Goal: Information Seeking & Learning: Learn about a topic

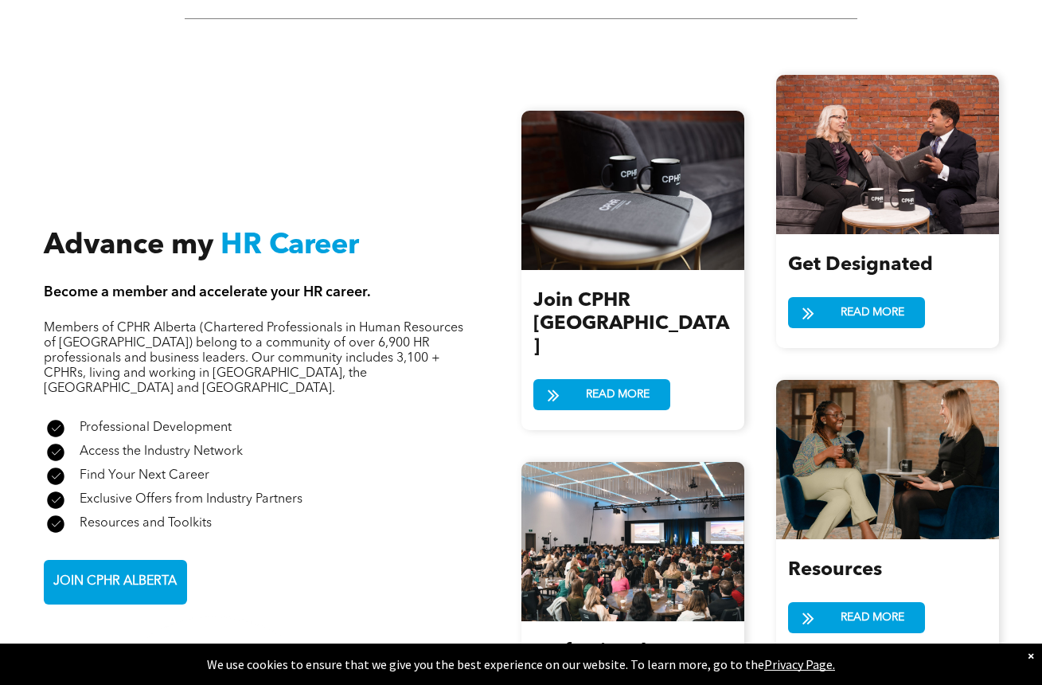
scroll to position [1752, 0]
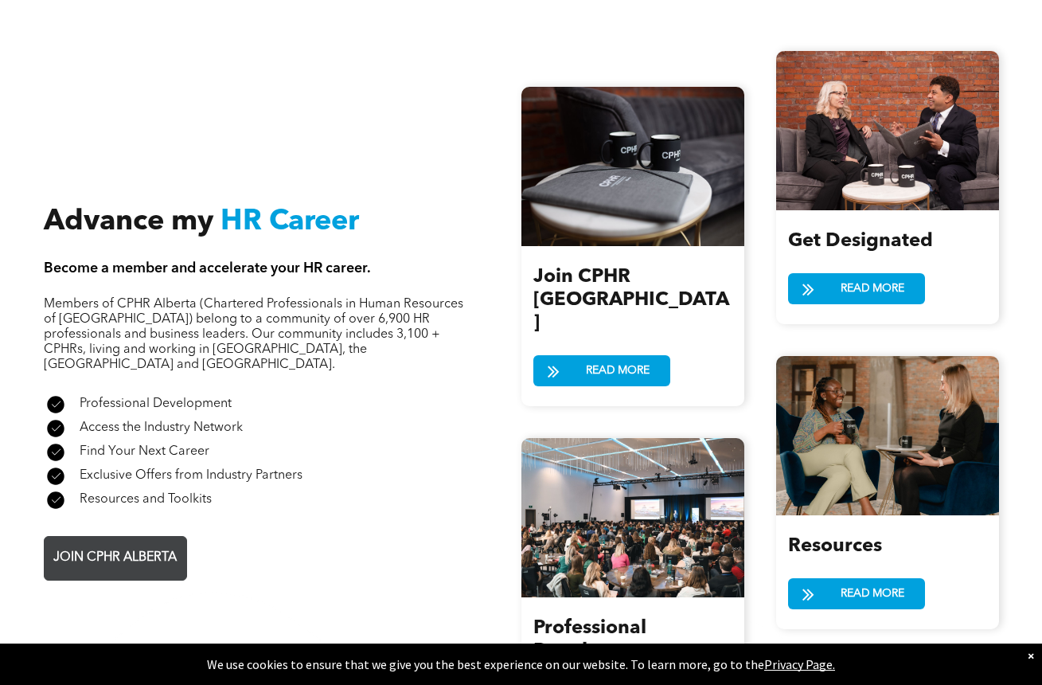
click at [90, 542] on span "JOIN CPHR ALBERTA" at bounding box center [115, 557] width 135 height 31
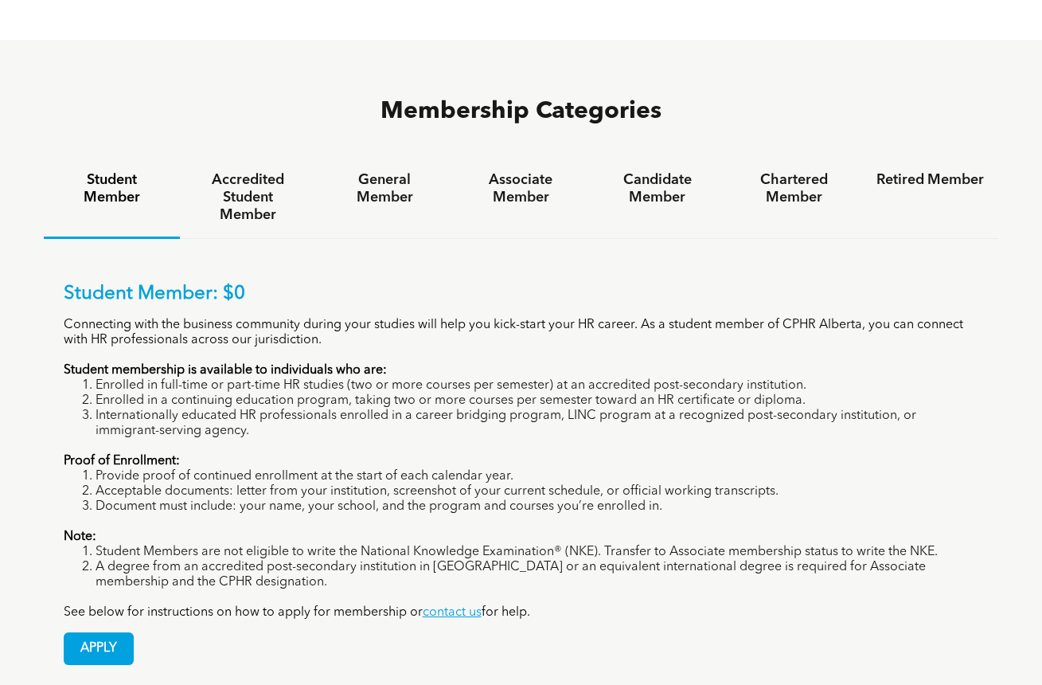
scroll to position [999, 0]
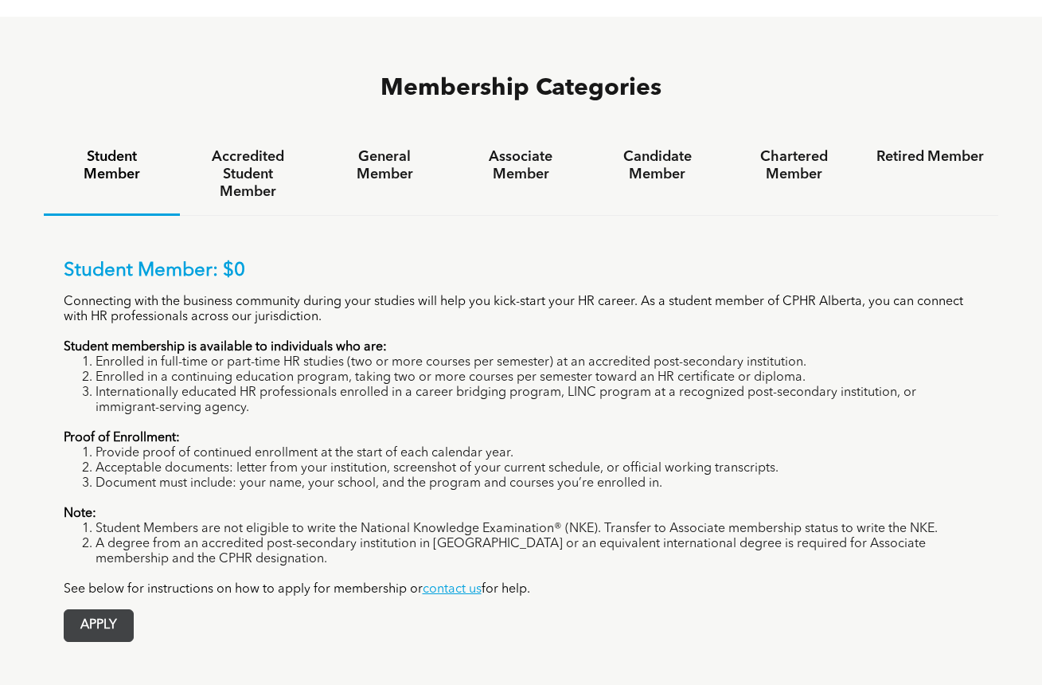
click at [96, 610] on span "APPLY" at bounding box center [98, 625] width 68 height 31
click at [509, 148] on h4 "Associate Member" at bounding box center [520, 165] width 107 height 35
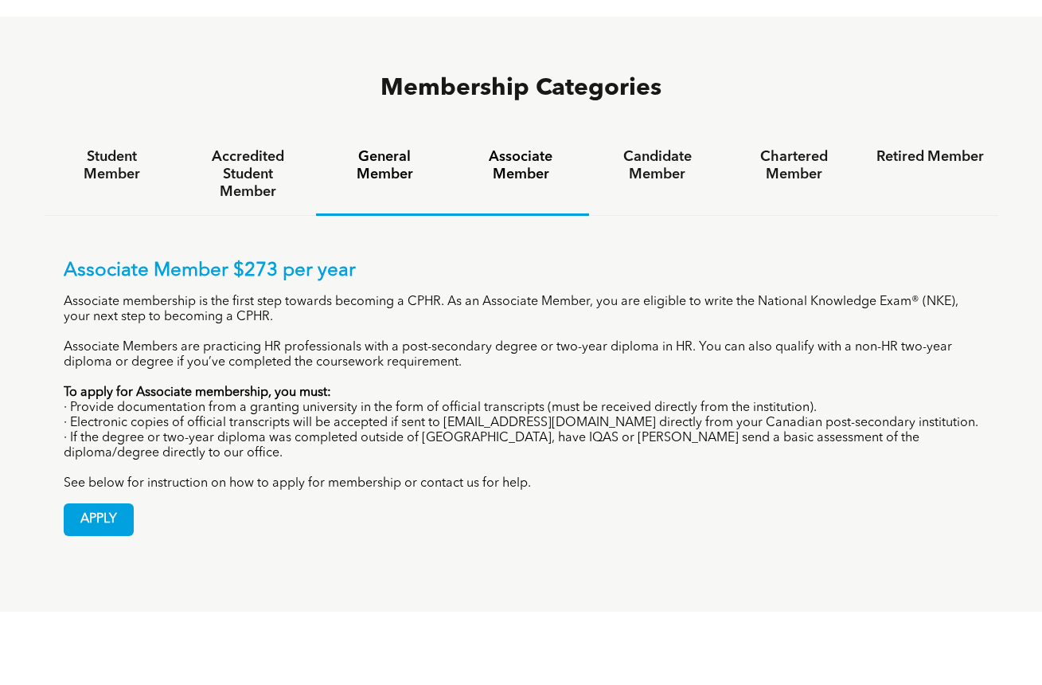
click at [386, 148] on h4 "General Member" at bounding box center [383, 165] width 107 height 35
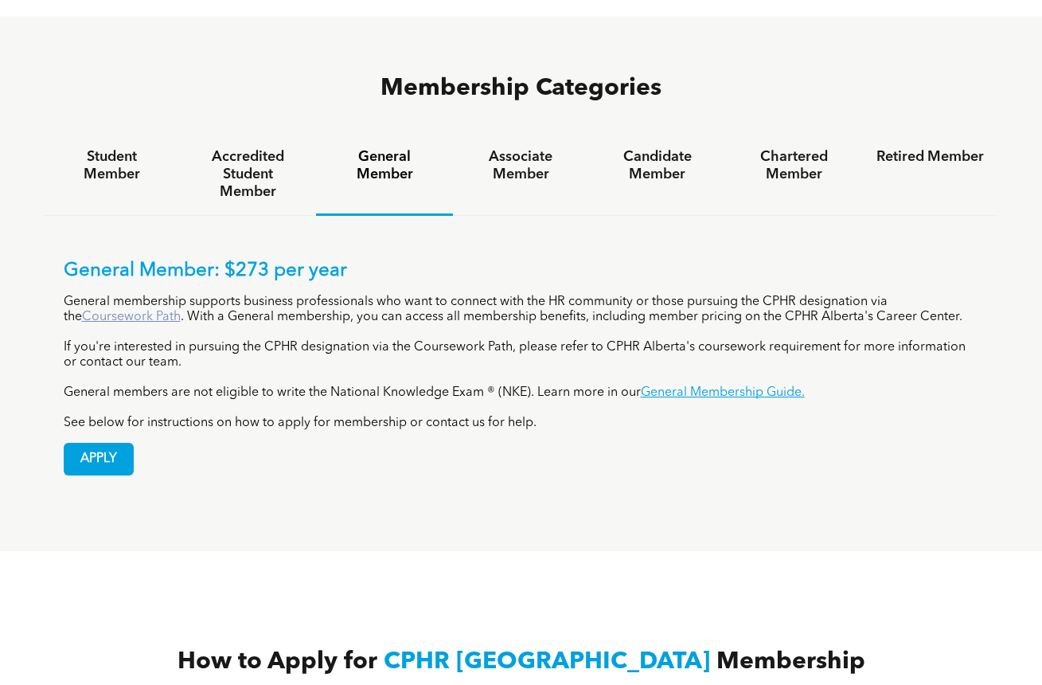
click at [181, 311] on link "Coursework Path" at bounding box center [131, 317] width 99 height 13
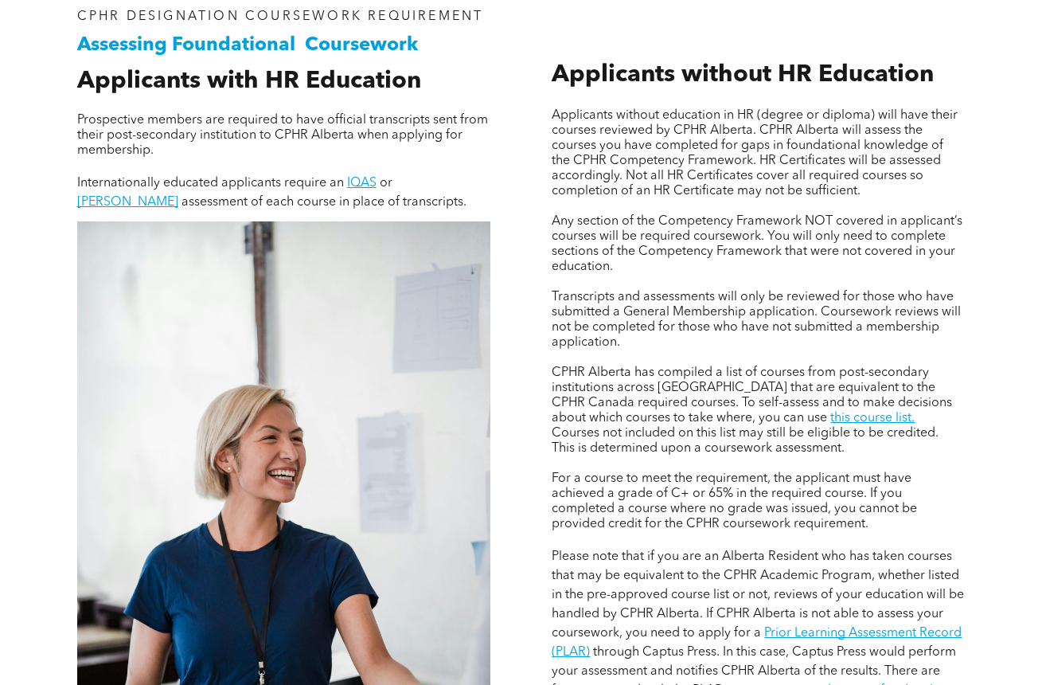
scroll to position [1061, 0]
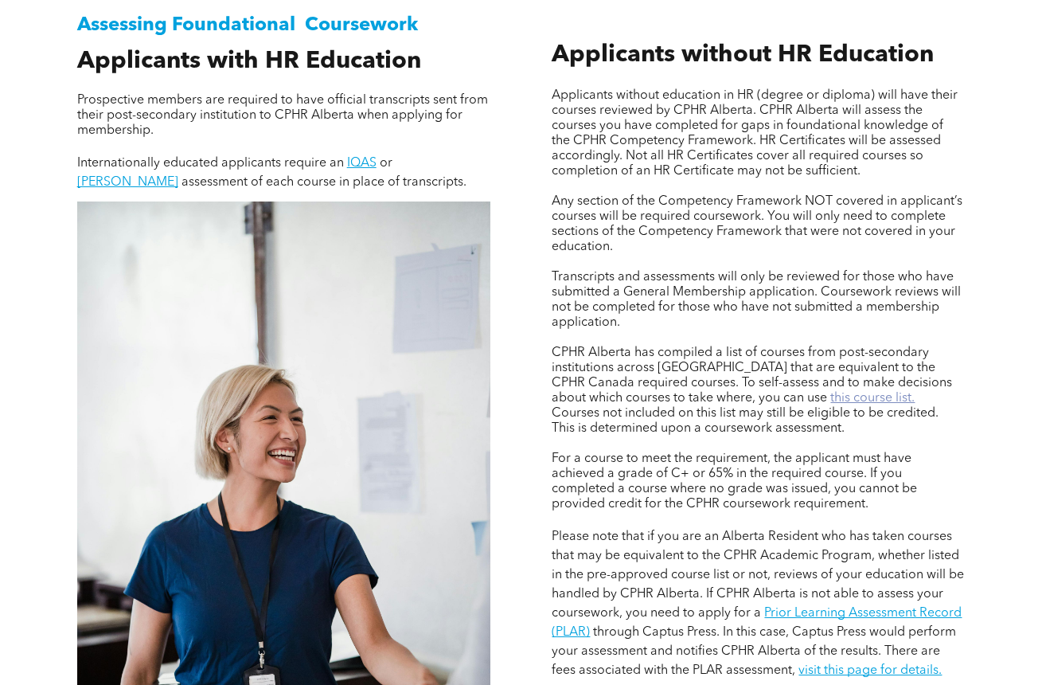
click at [831, 396] on link "this course list." at bounding box center [873, 398] width 84 height 13
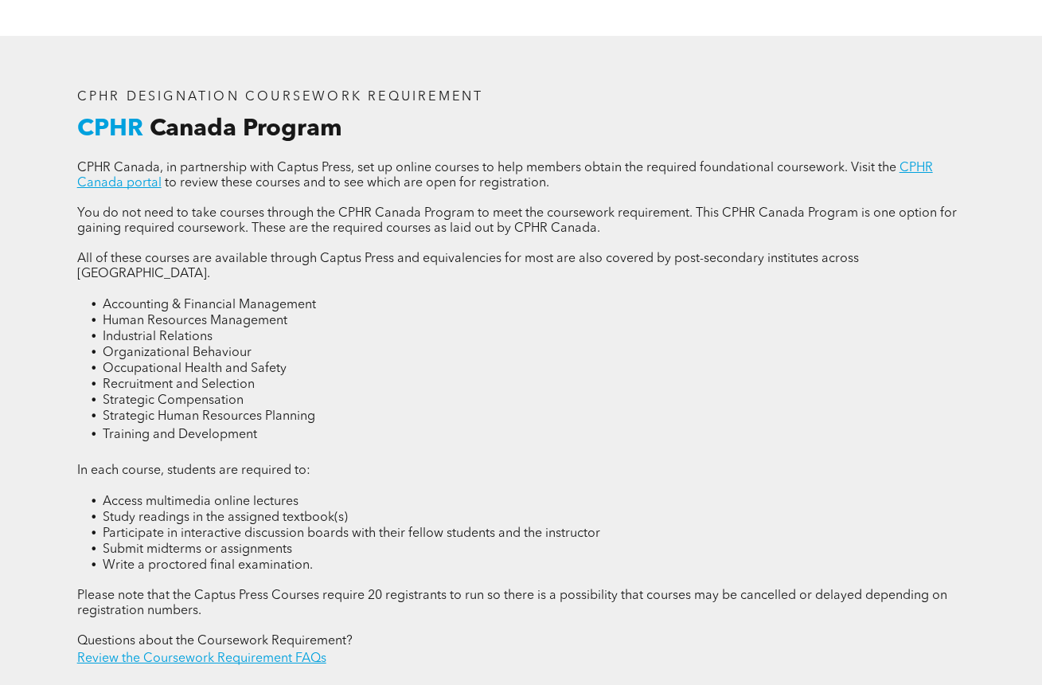
scroll to position [1965, 0]
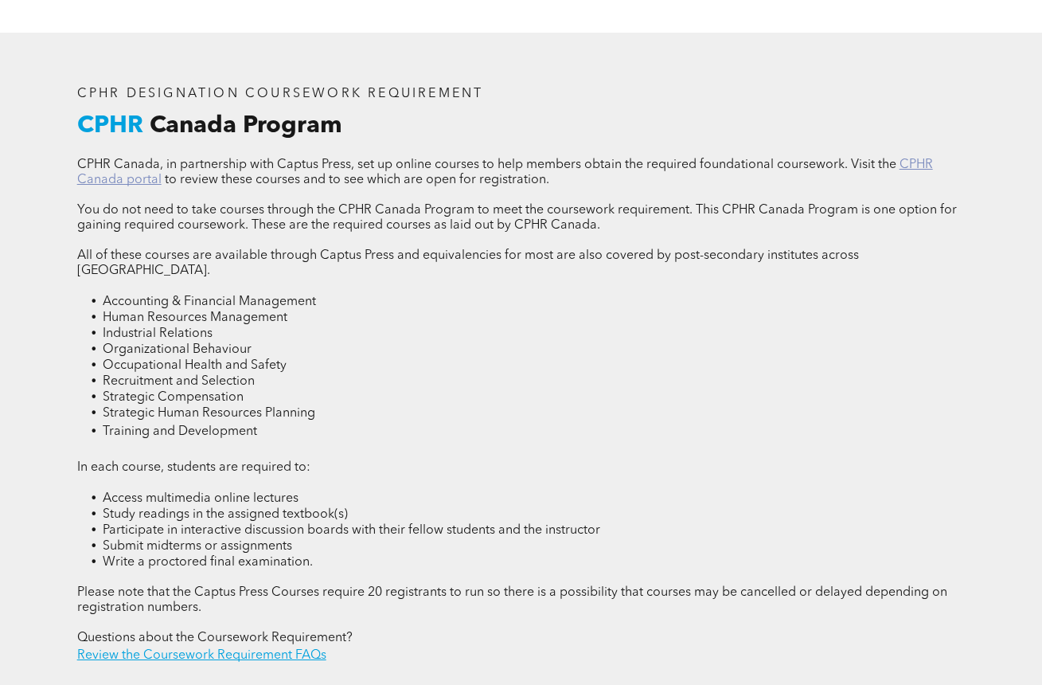
click at [913, 159] on link "CPHR Canada portal" at bounding box center [505, 172] width 856 height 28
